Goal: Task Accomplishment & Management: Use online tool/utility

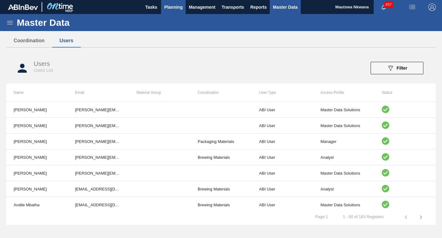
click at [175, 5] on span "Planning" at bounding box center [173, 6] width 18 height 7
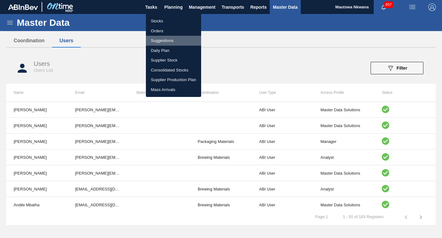
click at [161, 40] on li "Suggestions" at bounding box center [173, 41] width 55 height 10
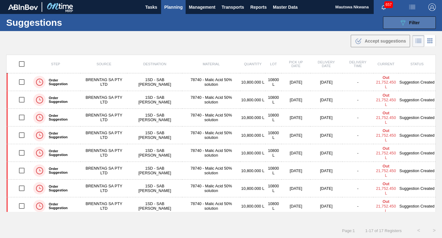
click at [413, 21] on span "Filter" at bounding box center [414, 22] width 11 height 5
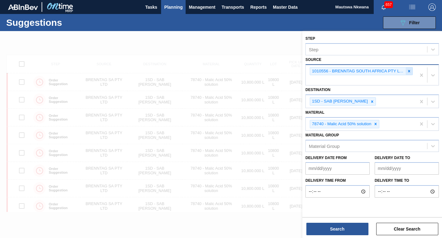
click at [408, 71] on icon at bounding box center [409, 71] width 2 height 2
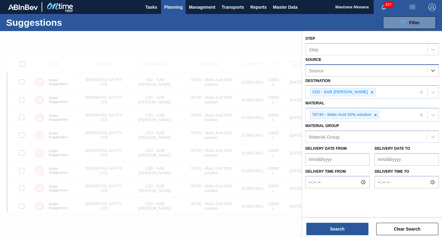
click at [341, 71] on div "Source" at bounding box center [366, 70] width 121 height 9
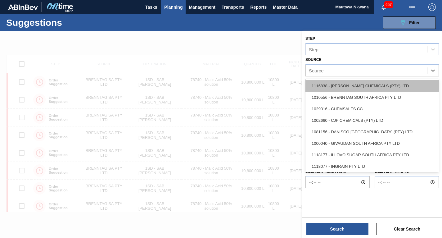
click at [346, 82] on div "1116838 - [PERSON_NAME] CHEMICALS (PTY) LTD" at bounding box center [371, 85] width 133 height 11
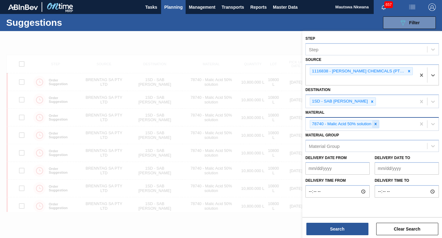
click at [375, 120] on div at bounding box center [375, 124] width 7 height 8
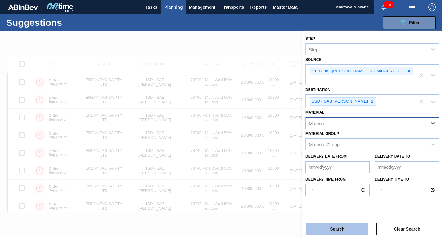
click at [341, 225] on button "Search" at bounding box center [337, 229] width 62 height 12
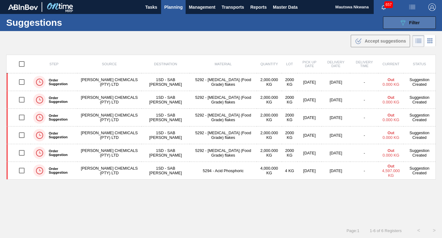
click at [411, 19] on button "089F7B8B-B2A5-4AFE-B5C0-19BA573D28AC Filter" at bounding box center [409, 22] width 53 height 12
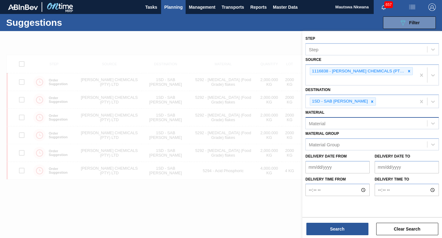
click at [343, 119] on div "Material" at bounding box center [366, 123] width 121 height 9
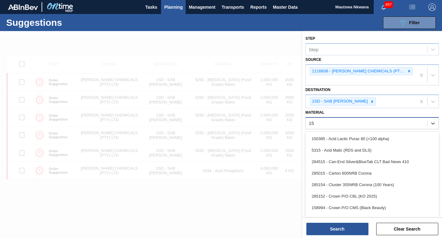
type input "150"
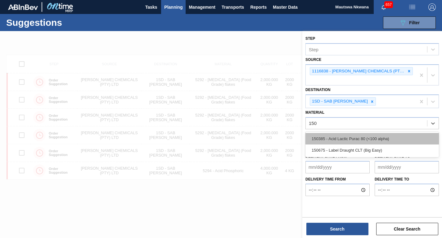
click at [343, 133] on div "150385 - Acid Lactic Purac 80 (<100 alpha)" at bounding box center [371, 138] width 133 height 11
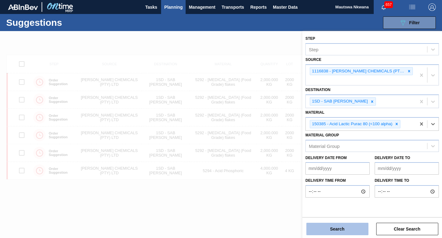
click at [335, 229] on button "Search" at bounding box center [337, 229] width 62 height 12
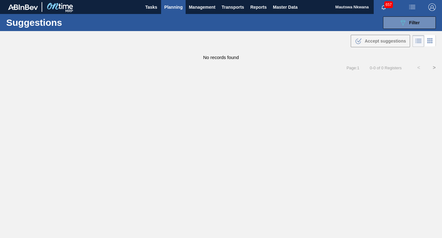
click at [180, 6] on span "Planning" at bounding box center [173, 6] width 18 height 7
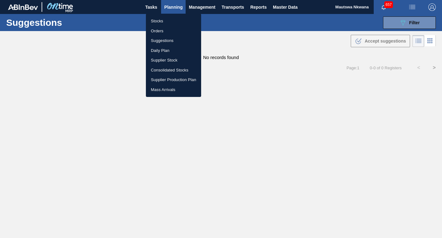
click at [409, 20] on div at bounding box center [221, 119] width 442 height 238
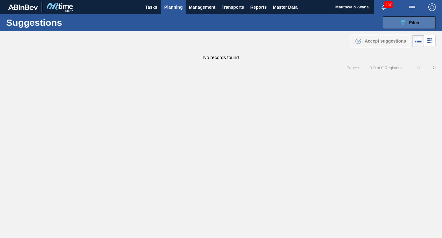
click at [408, 21] on div "089F7B8B-B2A5-4AFE-B5C0-19BA573D28AC Filter" at bounding box center [409, 22] width 20 height 7
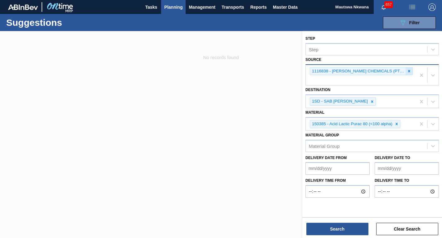
click at [406, 71] on div at bounding box center [409, 71] width 7 height 8
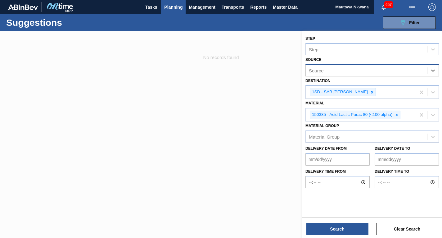
click at [376, 72] on div "Source" at bounding box center [366, 70] width 121 height 9
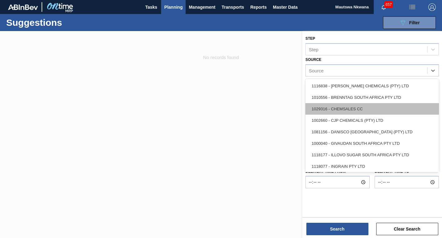
click at [347, 109] on div "1029316 - CHEMSALES CC" at bounding box center [371, 108] width 133 height 11
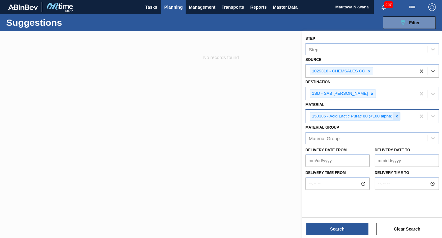
click at [398, 115] on icon at bounding box center [397, 116] width 2 height 2
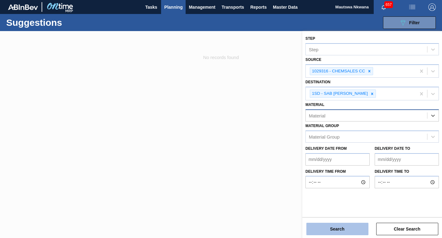
click at [344, 228] on button "Search" at bounding box center [337, 229] width 62 height 12
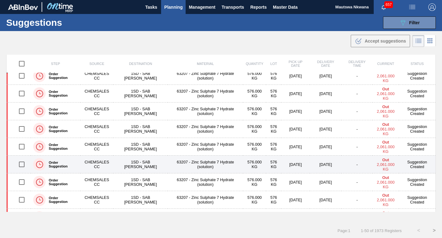
scroll to position [746, 0]
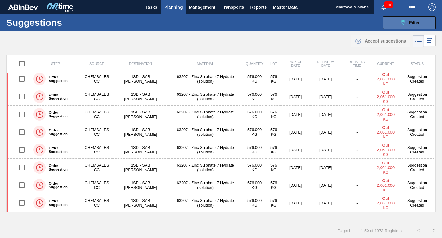
click at [409, 22] on span "Filter" at bounding box center [414, 22] width 11 height 5
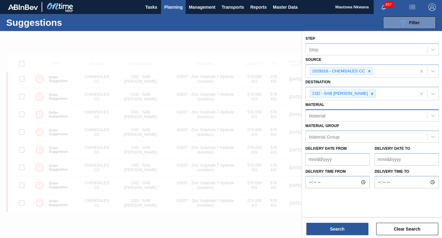
click at [316, 116] on div "Material" at bounding box center [317, 115] width 16 height 5
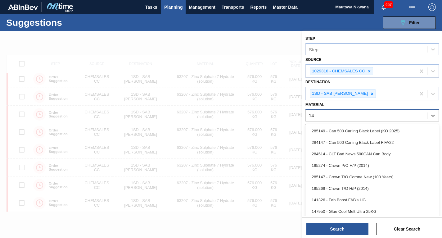
type input "141"
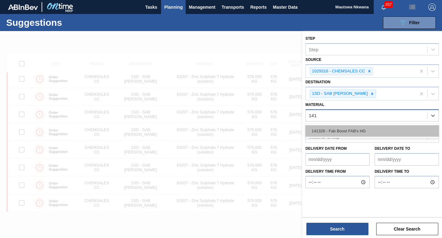
click at [333, 129] on div "141326 - Fab Boost FAB's HG" at bounding box center [371, 130] width 133 height 11
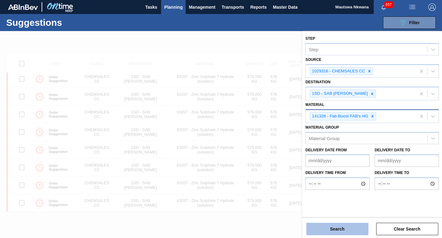
click at [337, 226] on button "Search" at bounding box center [337, 229] width 62 height 12
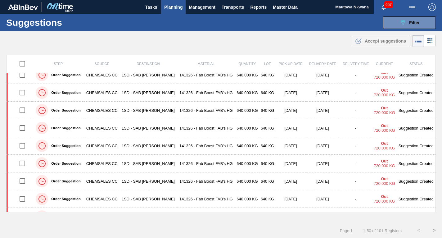
scroll to position [467, 0]
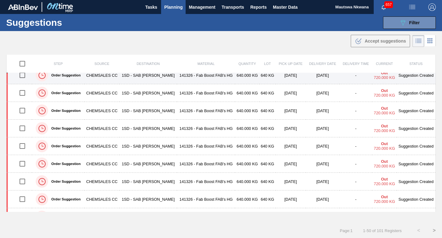
click at [22, 75] on input "checkbox" at bounding box center [22, 75] width 13 height 13
checkbox input "true"
click at [156, 74] on td "1SD - SAB [PERSON_NAME]" at bounding box center [148, 75] width 58 height 18
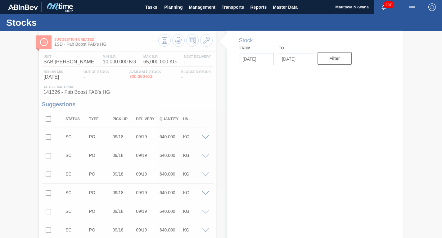
type input "[DATE]"
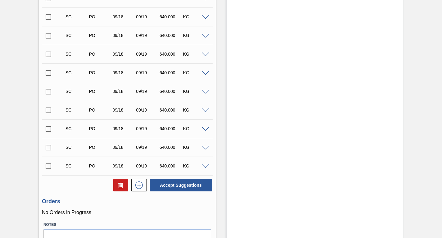
scroll to position [1850, 0]
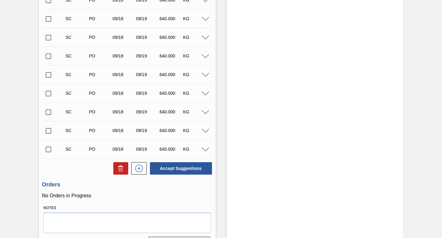
click at [48, 150] on input "checkbox" at bounding box center [48, 149] width 13 height 13
click at [203, 149] on span at bounding box center [205, 149] width 7 height 5
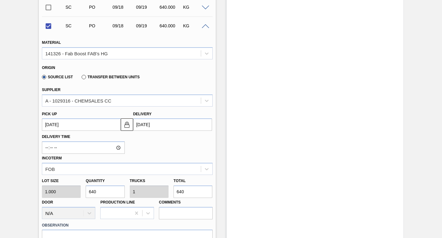
scroll to position [2005, 0]
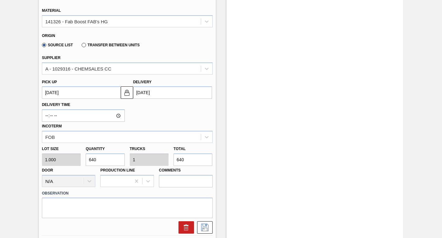
click at [88, 94] on up3248742235 "[DATE]" at bounding box center [81, 92] width 79 height 12
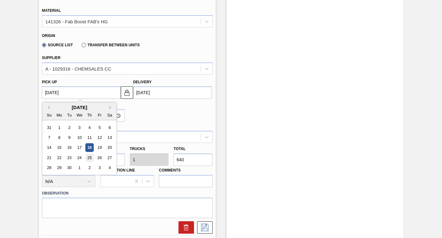
click at [90, 156] on div "25" at bounding box center [89, 157] width 8 height 8
checkbox input "false"
type up3248742235 "[DATE]"
type input "[DATE]"
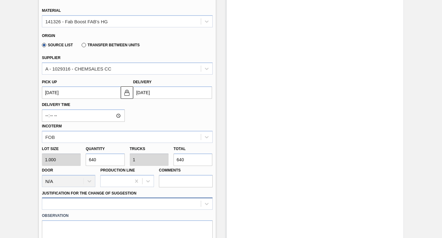
click at [92, 200] on div at bounding box center [127, 203] width 171 height 12
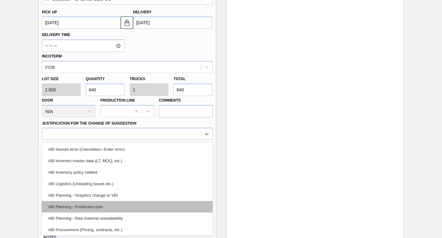
click at [74, 206] on div "ABI Planning - Production plan" at bounding box center [127, 206] width 171 height 11
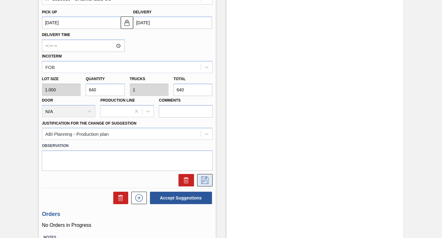
click at [205, 179] on icon at bounding box center [205, 179] width 10 height 7
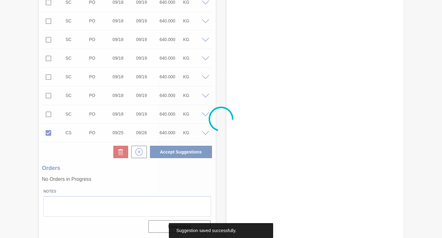
scroll to position [1866, 0]
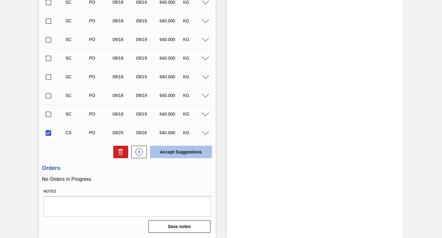
click at [180, 150] on button "Accept Suggestions" at bounding box center [181, 152] width 62 height 12
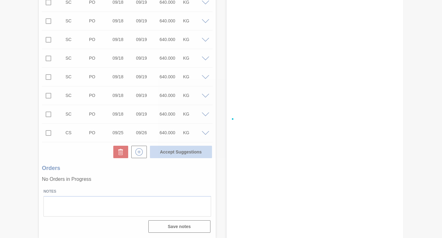
checkbox input "false"
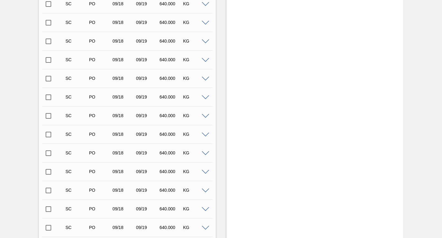
scroll to position [524, 0]
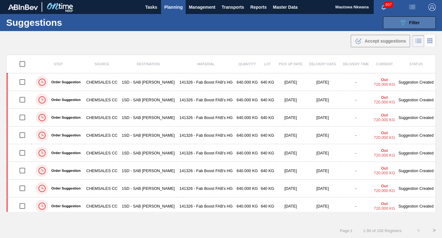
click at [409, 21] on span "Filter" at bounding box center [414, 22] width 11 height 5
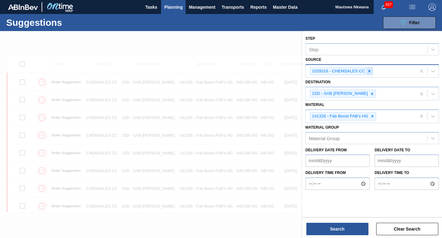
click at [370, 71] on icon at bounding box center [369, 71] width 2 height 2
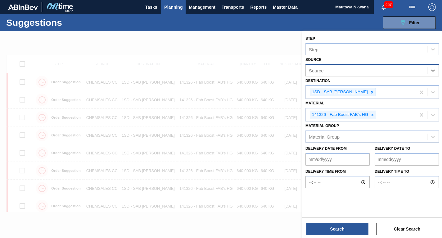
click at [346, 72] on div "Source" at bounding box center [366, 70] width 121 height 9
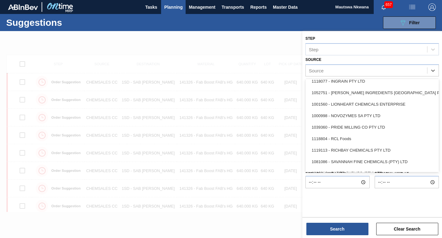
scroll to position [105, 0]
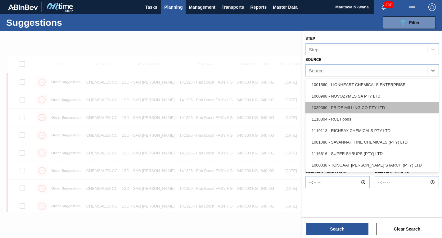
click at [341, 106] on div "1039360 - PRIDE MILLING CO PTY LTD" at bounding box center [371, 107] width 133 height 11
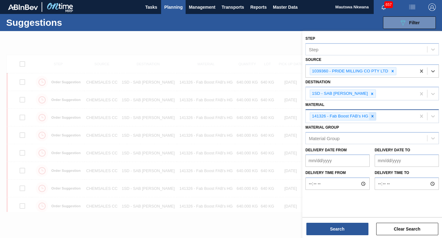
click at [372, 116] on icon at bounding box center [372, 116] width 2 height 2
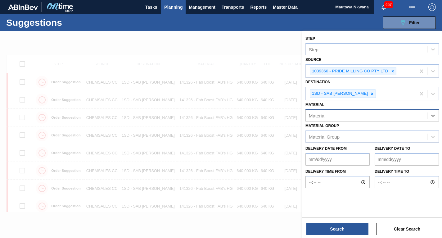
click at [343, 117] on div "Material" at bounding box center [366, 115] width 121 height 9
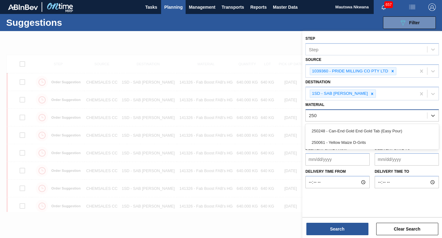
type input "2500"
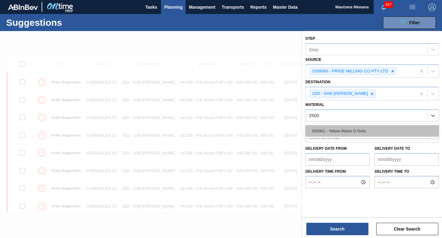
click at [328, 130] on div "250061 - Yellow Maize D-Grits" at bounding box center [371, 130] width 133 height 11
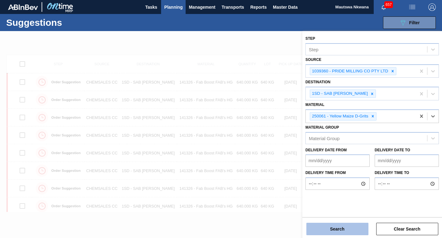
click at [344, 229] on button "Search" at bounding box center [337, 229] width 62 height 12
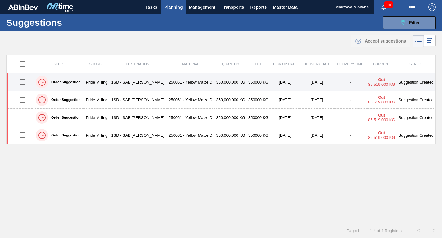
click at [21, 82] on input "checkbox" at bounding box center [22, 81] width 13 height 13
checkbox input "true"
click at [133, 83] on td "1SD - SAB [PERSON_NAME]" at bounding box center [138, 82] width 58 height 18
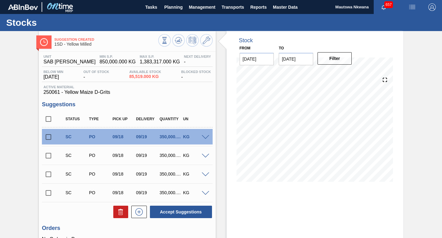
click at [49, 192] on input "checkbox" at bounding box center [48, 192] width 13 height 13
click at [205, 192] on span at bounding box center [205, 193] width 7 height 5
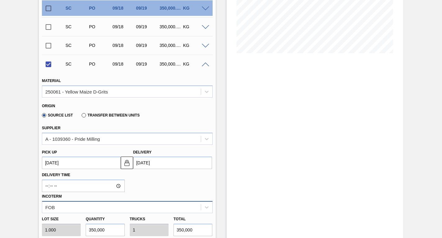
scroll to position [155, 0]
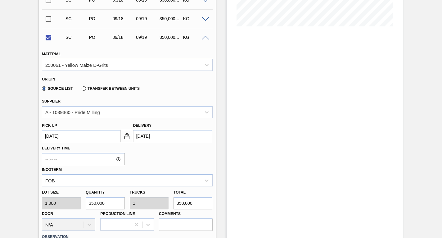
click at [79, 136] on up3248740778 "[DATE]" at bounding box center [81, 136] width 79 height 12
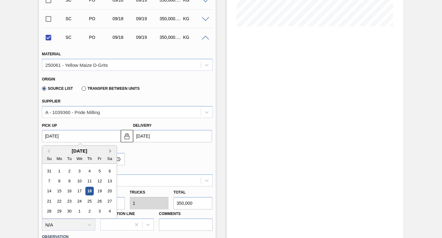
click at [110, 151] on button "Next Month" at bounding box center [111, 151] width 4 height 4
click at [99, 211] on div "31" at bounding box center [99, 211] width 8 height 8
checkbox input "false"
type up3248740778 "[DATE]"
type input "[DATE]"
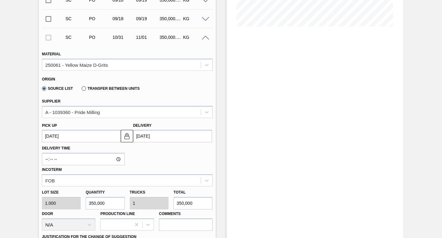
scroll to position [279, 0]
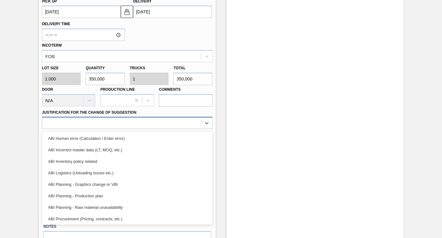
click at [122, 121] on div at bounding box center [121, 123] width 159 height 9
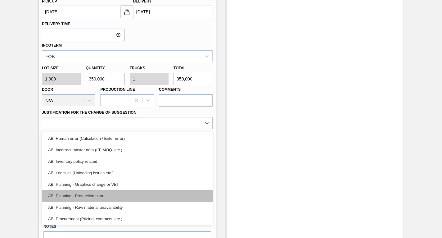
click at [72, 195] on div "ABI Planning - Production plan" at bounding box center [127, 195] width 171 height 11
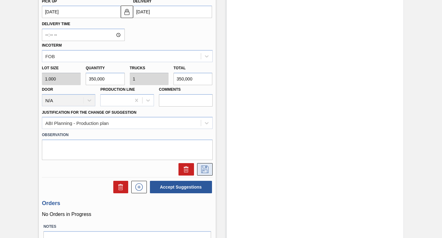
click at [204, 168] on icon at bounding box center [205, 168] width 10 height 7
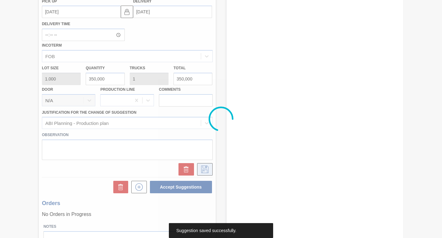
scroll to position [60, 0]
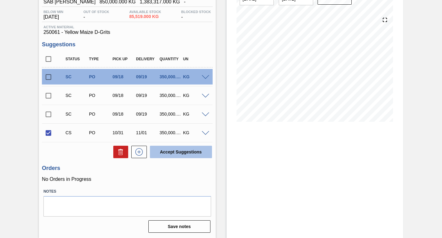
click at [187, 152] on button "Accept Suggestions" at bounding box center [181, 152] width 62 height 12
checkbox input "false"
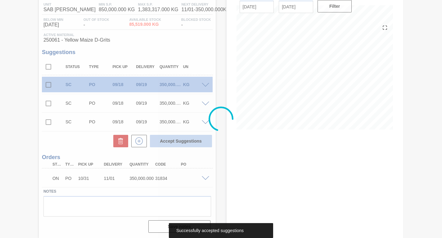
scroll to position [52, 0]
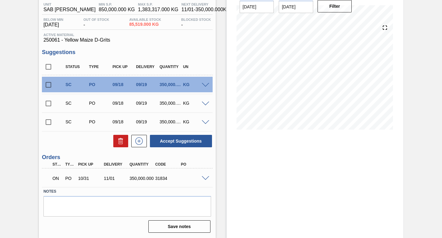
click at [48, 121] on input "checkbox" at bounding box center [48, 121] width 13 height 13
click at [203, 122] on span at bounding box center [205, 122] width 7 height 5
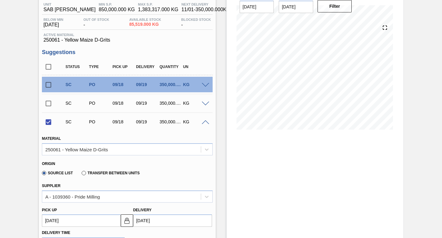
scroll to position [176, 0]
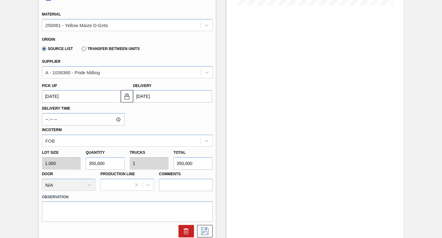
click at [106, 101] on up3248740777 "[DATE]" at bounding box center [81, 96] width 79 height 12
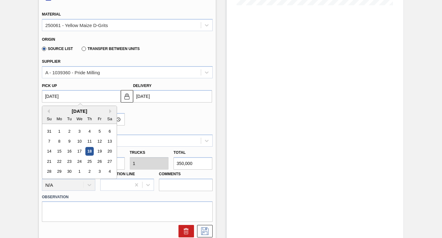
click at [109, 111] on div "[DATE]" at bounding box center [79, 110] width 74 height 5
click at [110, 110] on button "Next Month" at bounding box center [111, 111] width 4 height 4
click at [101, 172] on div "31" at bounding box center [99, 171] width 8 height 8
checkbox input "false"
type up3248740777 "[DATE]"
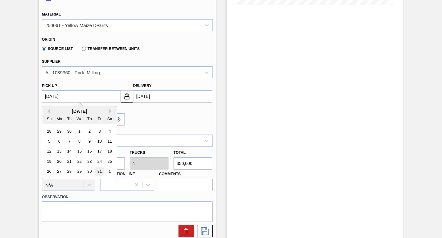
type input "[DATE]"
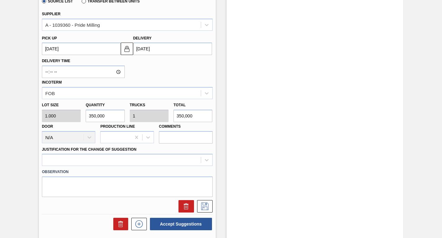
scroll to position [269, 0]
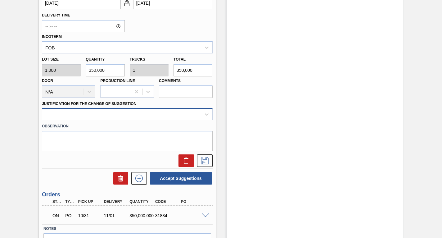
click at [72, 113] on div at bounding box center [121, 114] width 159 height 9
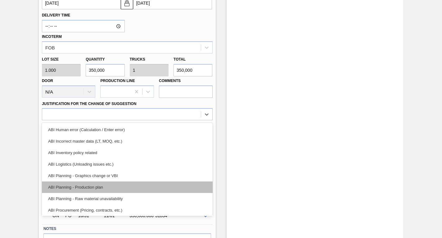
click at [70, 188] on div "ABI Planning - Production plan" at bounding box center [127, 186] width 171 height 11
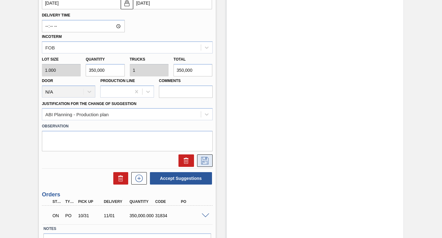
click at [203, 159] on icon at bounding box center [205, 160] width 10 height 7
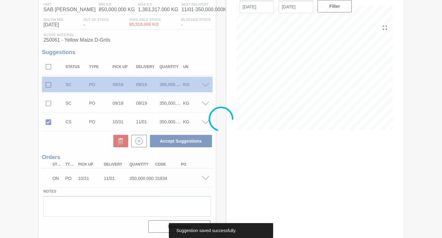
scroll to position [52, 0]
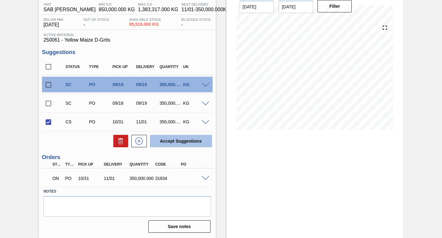
click at [186, 141] on button "Accept Suggestions" at bounding box center [181, 141] width 62 height 12
checkbox input "false"
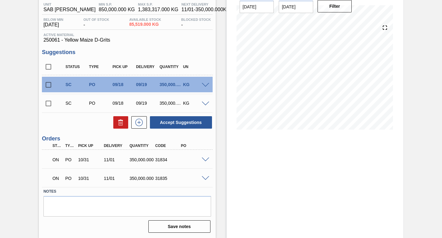
click at [206, 158] on span at bounding box center [205, 159] width 7 height 5
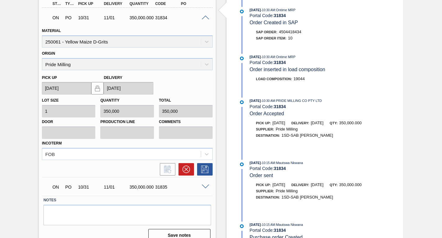
scroll to position [203, 0]
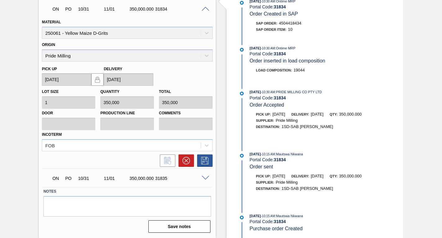
click at [202, 177] on span at bounding box center [205, 178] width 7 height 5
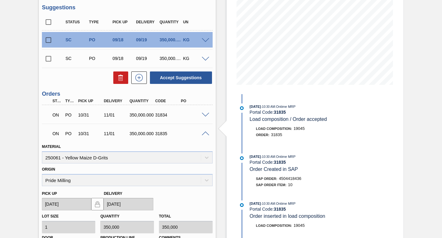
scroll to position [0, 0]
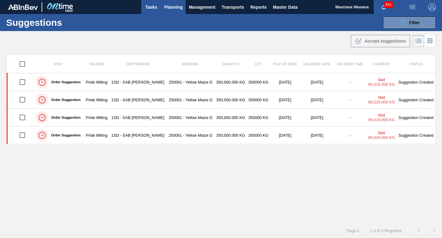
click at [147, 7] on span "Tasks" at bounding box center [151, 6] width 14 height 7
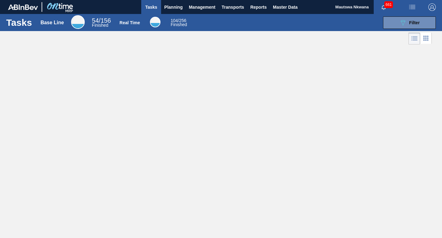
click at [147, 7] on span "Tasks" at bounding box center [151, 6] width 14 height 7
click at [170, 6] on span "Planning" at bounding box center [173, 6] width 18 height 7
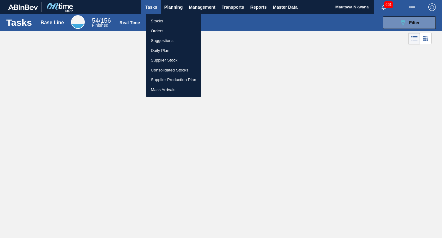
click at [164, 18] on li "Stocks" at bounding box center [173, 21] width 55 height 10
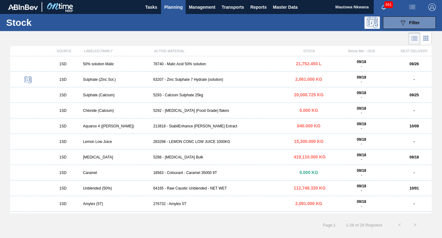
click at [25, 81] on icon at bounding box center [27, 79] width 7 height 7
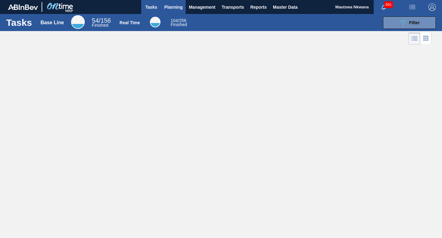
click at [177, 8] on span "Planning" at bounding box center [173, 6] width 18 height 7
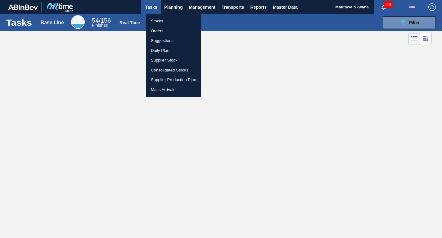
click at [152, 7] on div at bounding box center [221, 119] width 442 height 238
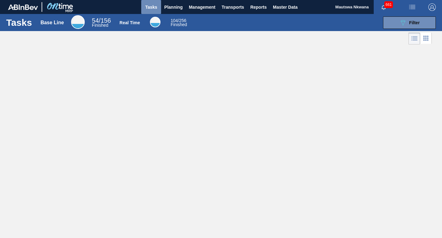
click at [152, 7] on span "Tasks" at bounding box center [151, 6] width 14 height 7
click at [195, 4] on span "Management" at bounding box center [202, 6] width 27 height 7
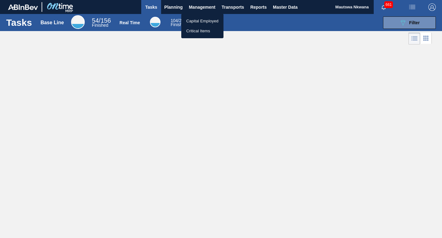
click at [230, 5] on div at bounding box center [221, 119] width 442 height 238
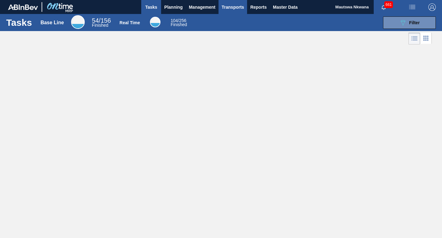
click at [236, 6] on span "Transports" at bounding box center [233, 6] width 22 height 7
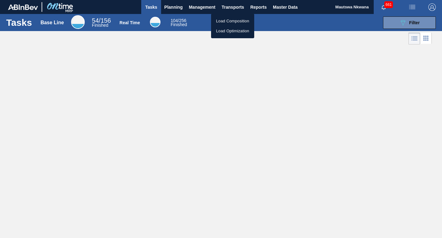
click at [233, 21] on li "Load Composition" at bounding box center [232, 21] width 43 height 10
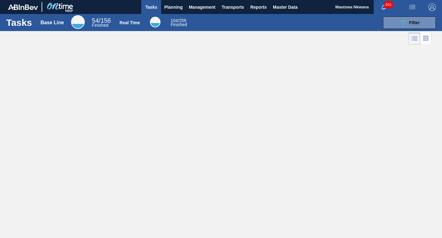
click at [246, 71] on div "Tasks Base Line 54 / 156 Finished Real Time 104 / 256 Finished 089F7B8B-B2A5-4A…" at bounding box center [221, 112] width 442 height 196
